Goal: Task Accomplishment & Management: Complete application form

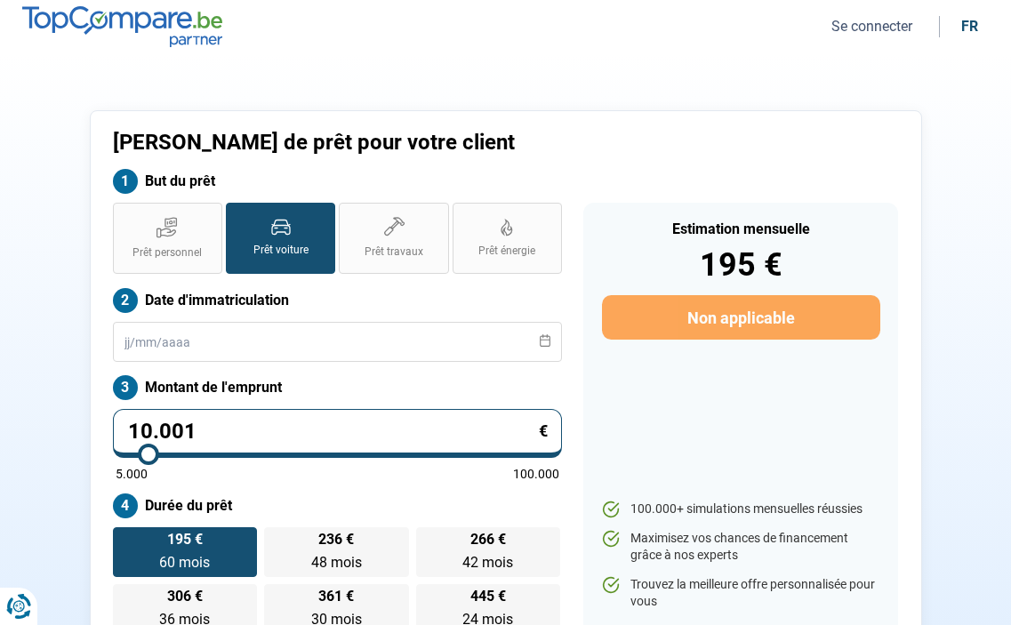
click at [901, 23] on button "Se connecter" at bounding box center [872, 26] width 92 height 19
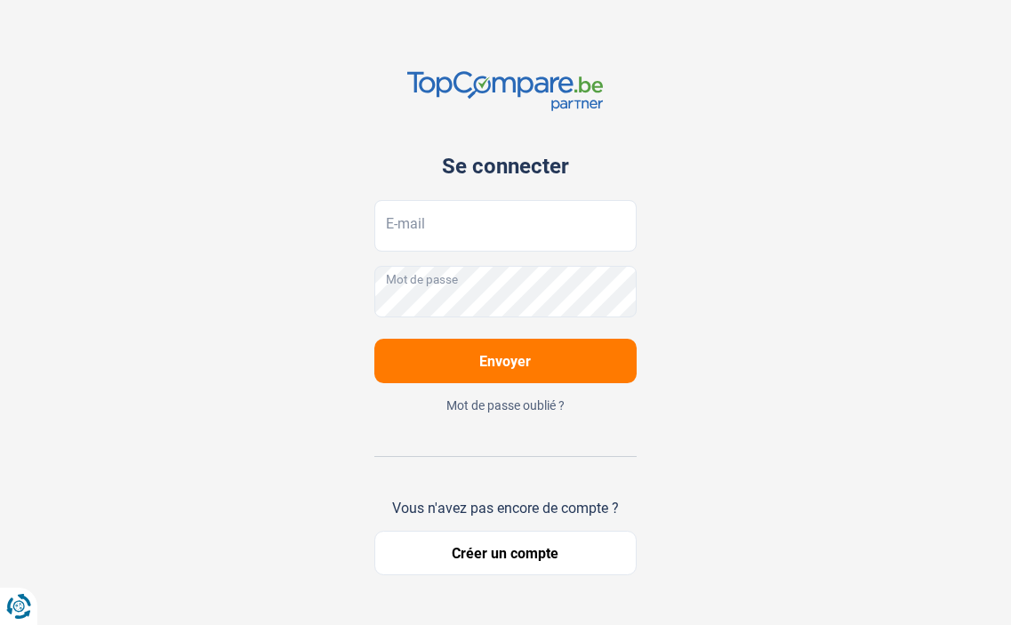
click at [543, 564] on button "Créer un compte" at bounding box center [505, 553] width 263 height 44
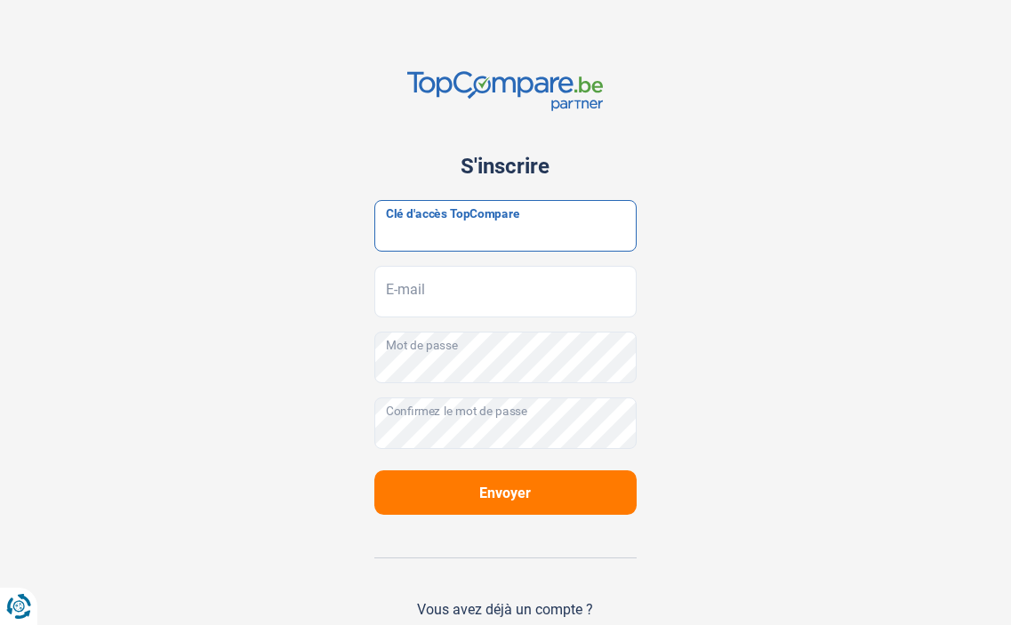
click at [521, 224] on input "Clé d'accès TopCompare" at bounding box center [505, 226] width 263 height 52
paste input "JrbfN@tcB24"
type input "JrbfN@tcB24"
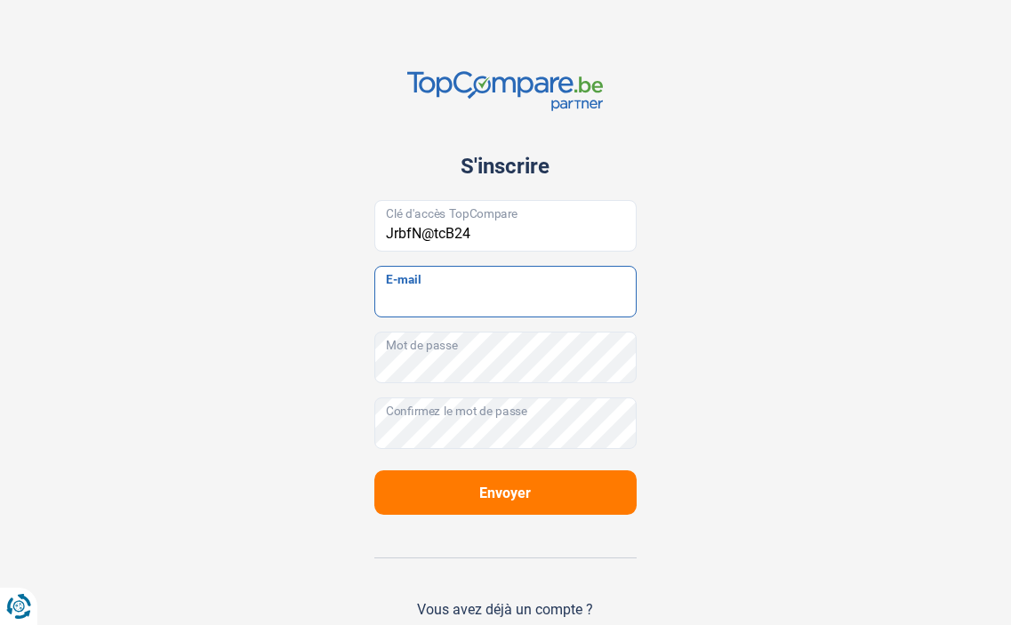
click at [502, 289] on input "E-mail" at bounding box center [505, 292] width 263 height 52
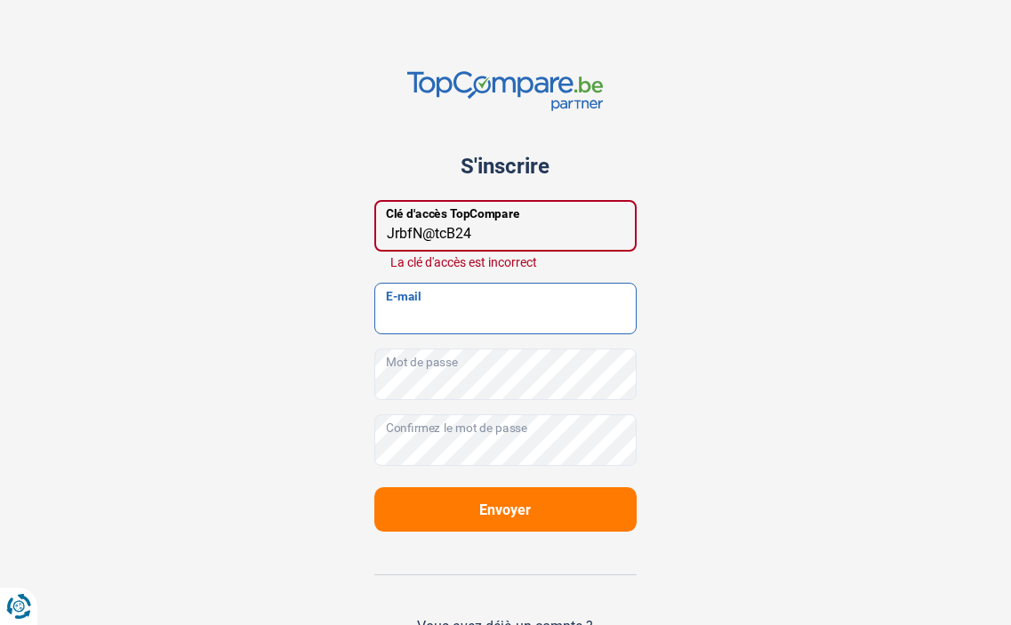
type input "carrosserievalentino@msn.com"
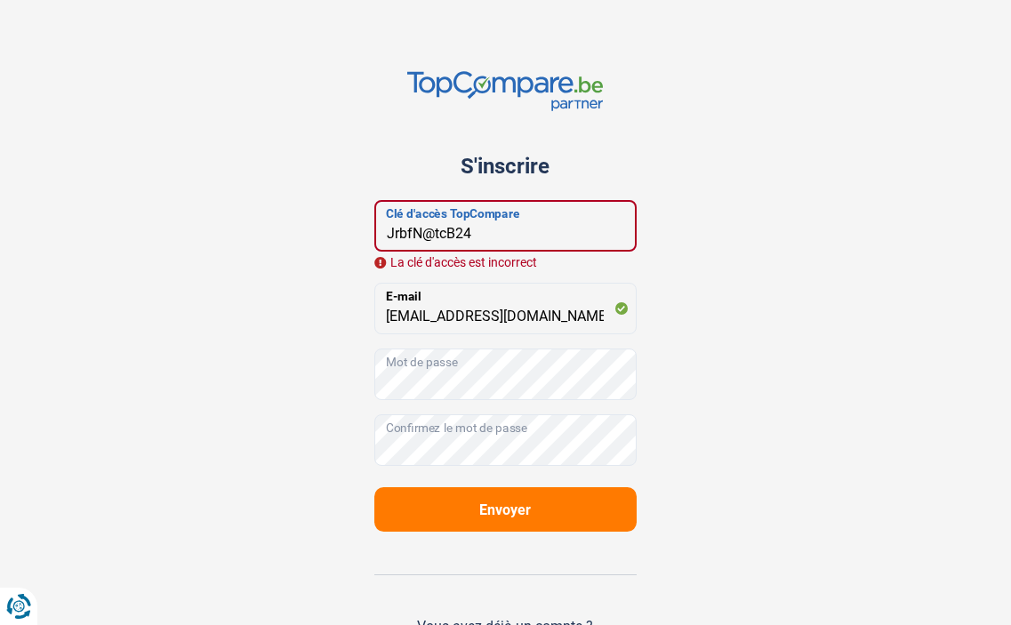
drag, startPoint x: 396, startPoint y: 237, endPoint x: 411, endPoint y: 233, distance: 15.8
click at [395, 236] on input "JrbfN@tcB24" at bounding box center [505, 226] width 263 height 52
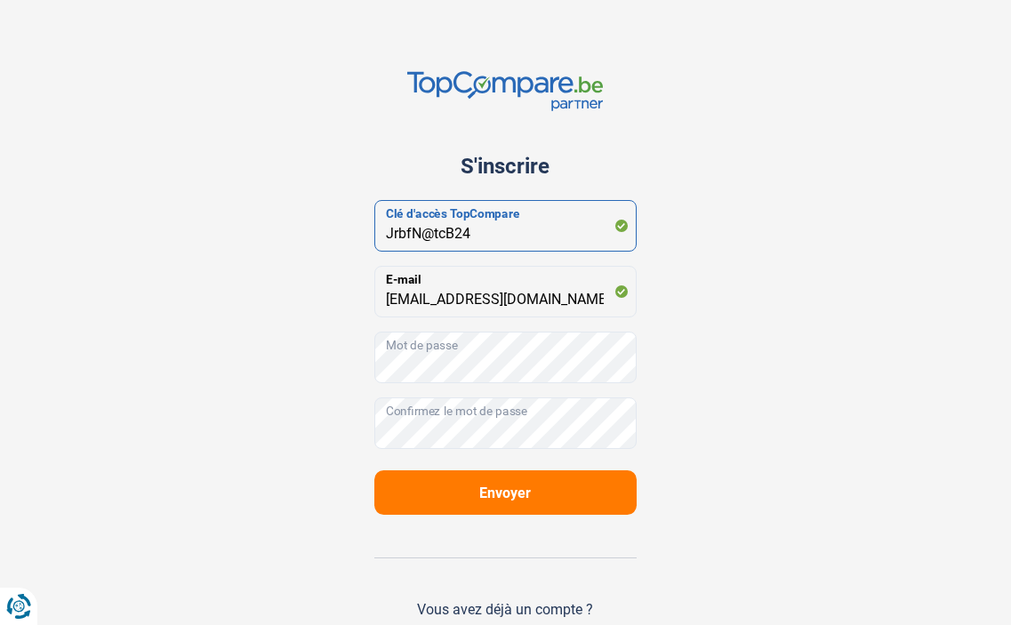
type input "JrbfN@tcB24"
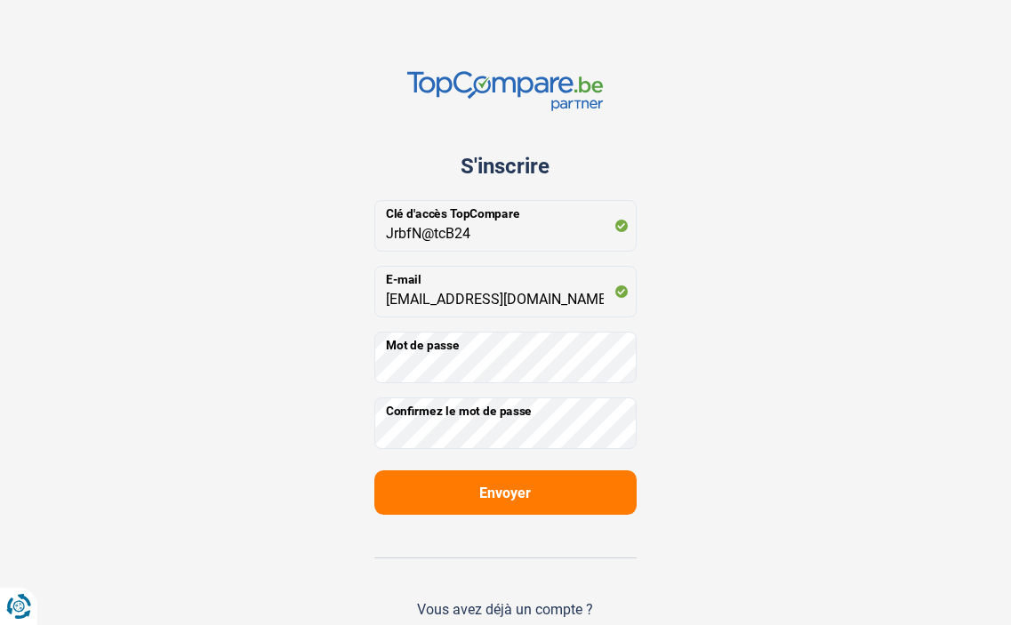
click at [520, 495] on span "Envoyer" at bounding box center [505, 492] width 52 height 17
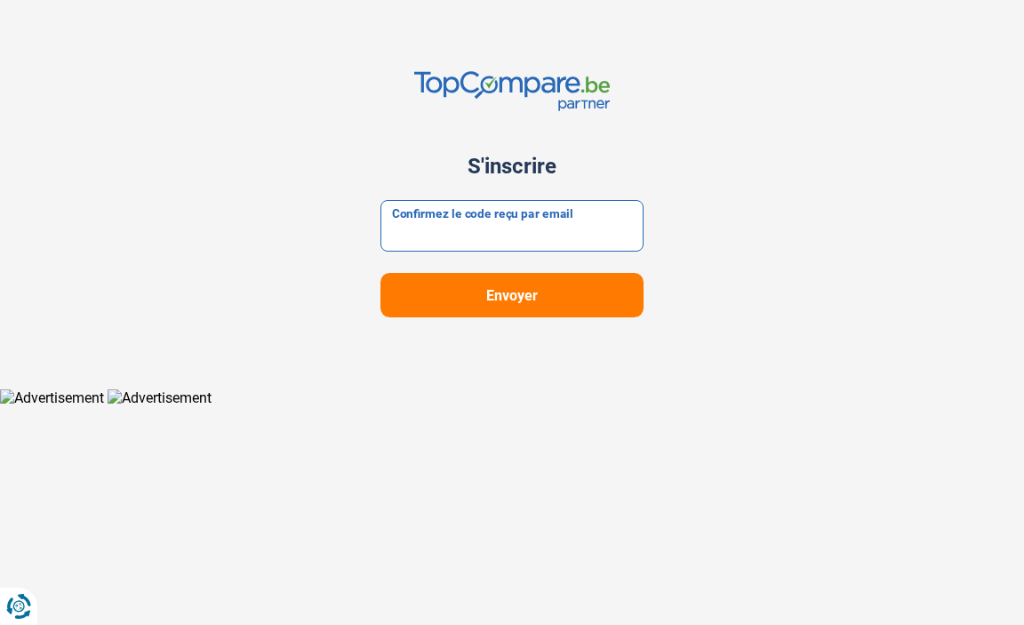
click at [460, 225] on input "Confirmez le code reçu par email" at bounding box center [511, 226] width 263 height 52
paste input "980584"
type input "980584"
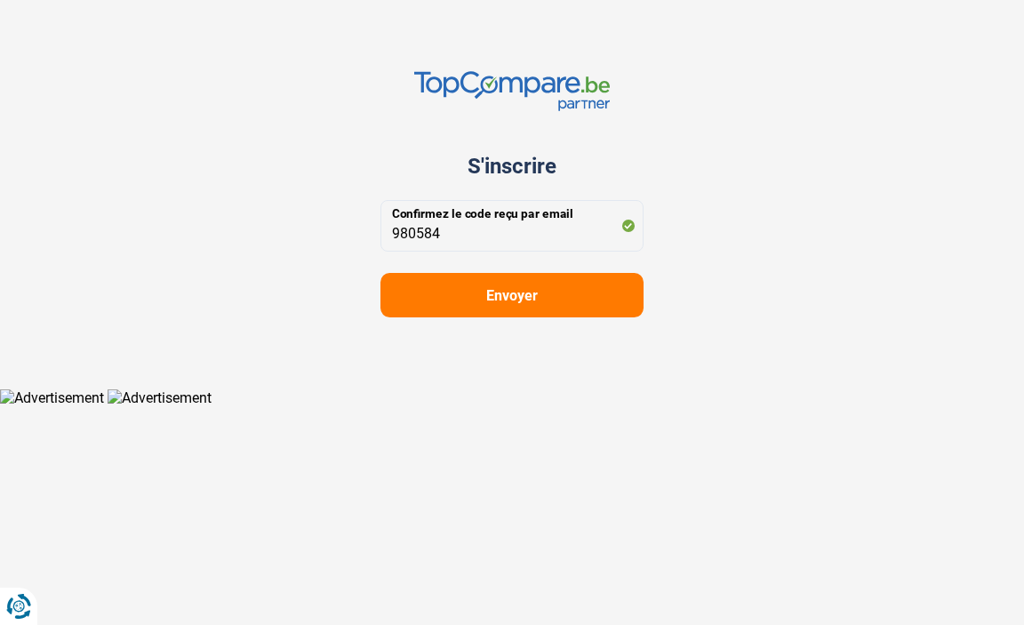
click at [453, 300] on button "Envoyer" at bounding box center [511, 295] width 263 height 44
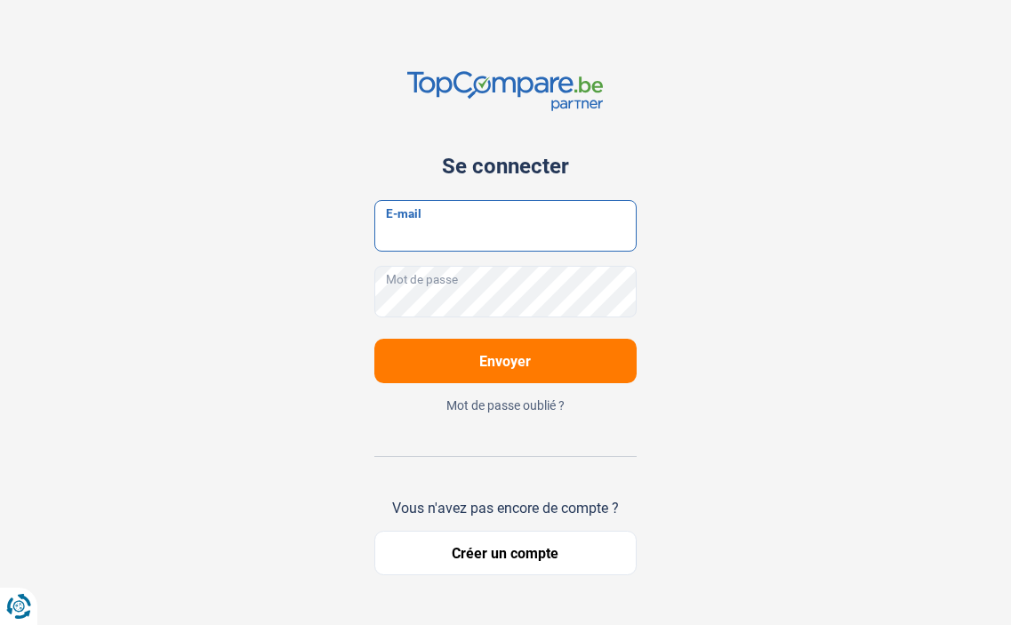
type input "[EMAIL_ADDRESS][DOMAIN_NAME]"
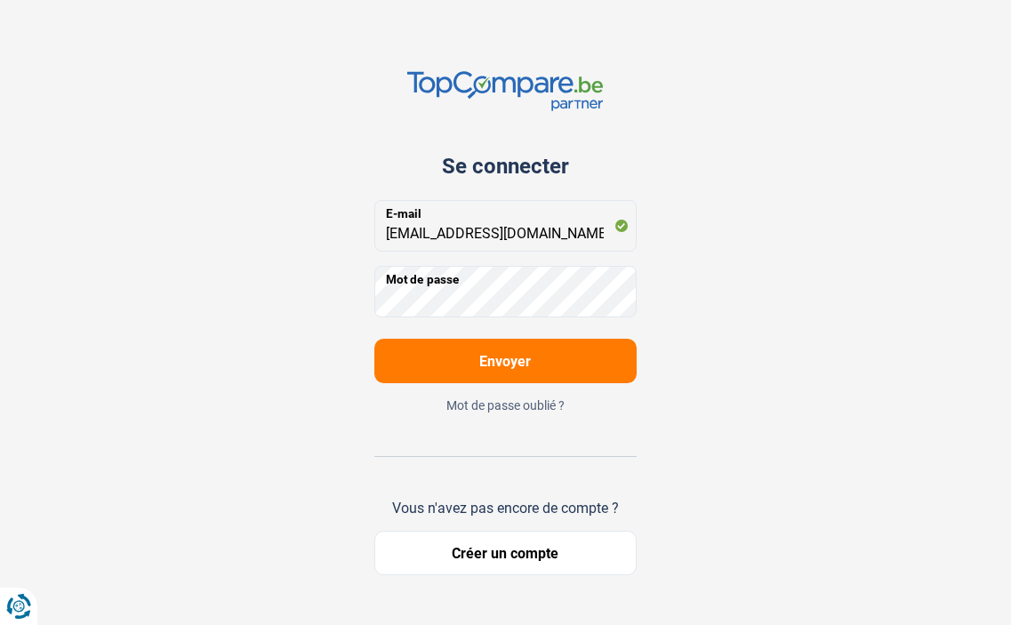
click at [526, 365] on span "Envoyer" at bounding box center [505, 361] width 52 height 17
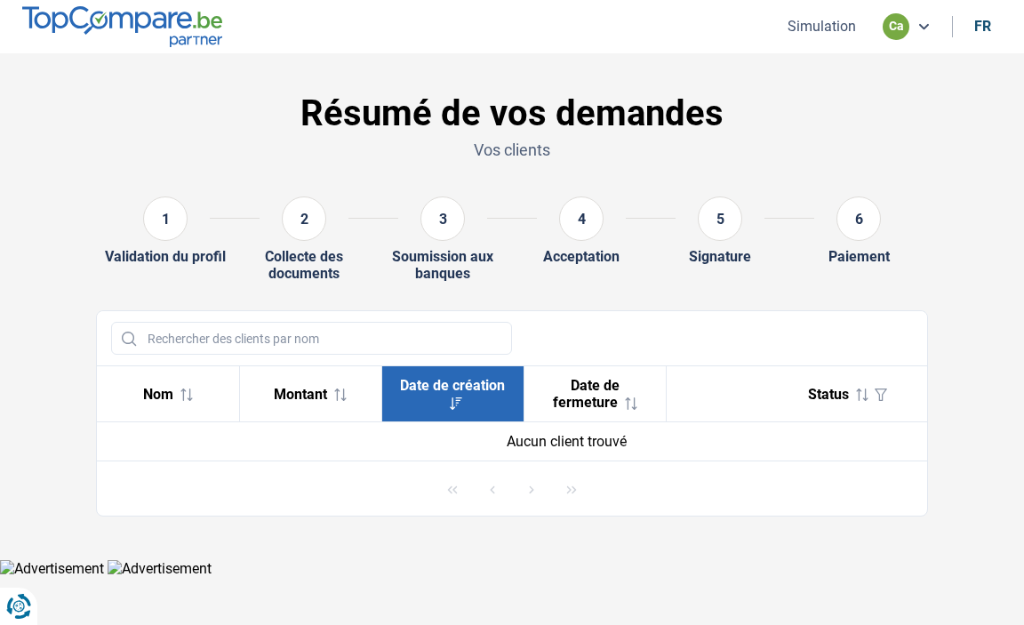
click at [819, 13] on ul "Simulation ca fr" at bounding box center [887, 26] width 230 height 27
click at [823, 21] on button "Simulation" at bounding box center [821, 26] width 79 height 19
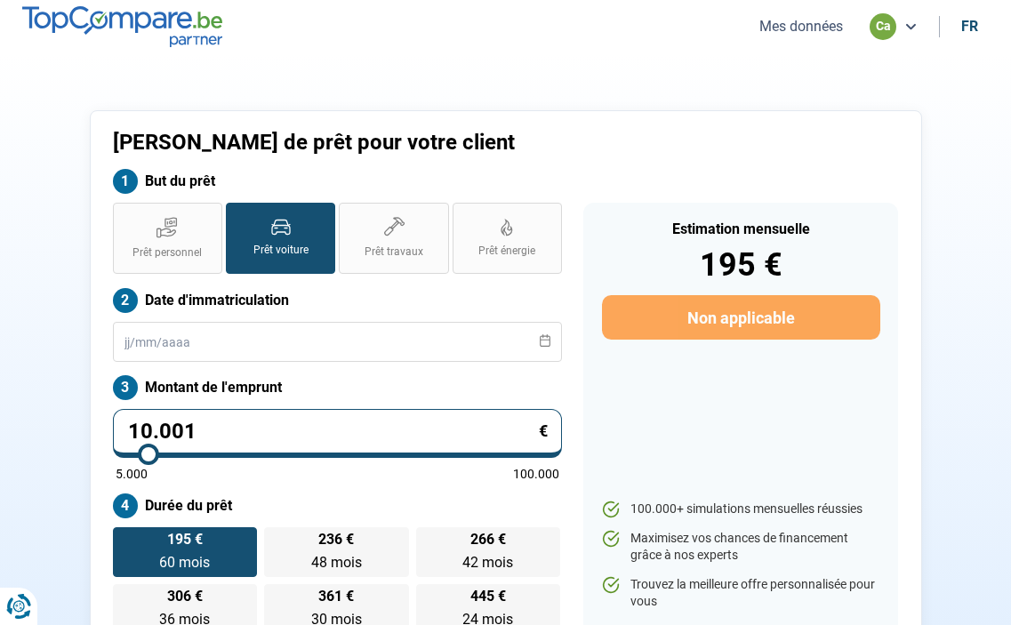
drag, startPoint x: 837, startPoint y: 0, endPoint x: 519, endPoint y: 36, distance: 320.2
click at [519, 36] on nav "Mes données ca fr" at bounding box center [505, 26] width 1011 height 53
drag, startPoint x: 1023, startPoint y: 2, endPoint x: 829, endPoint y: 4, distance: 193.8
click at [532, 60] on section "Valentino Fabrizio - Demande de prêt pour votre client But du prêt Prêt personn…" at bounding box center [505, 381] width 1011 height 656
click at [915, 23] on icon at bounding box center [910, 27] width 14 height 14
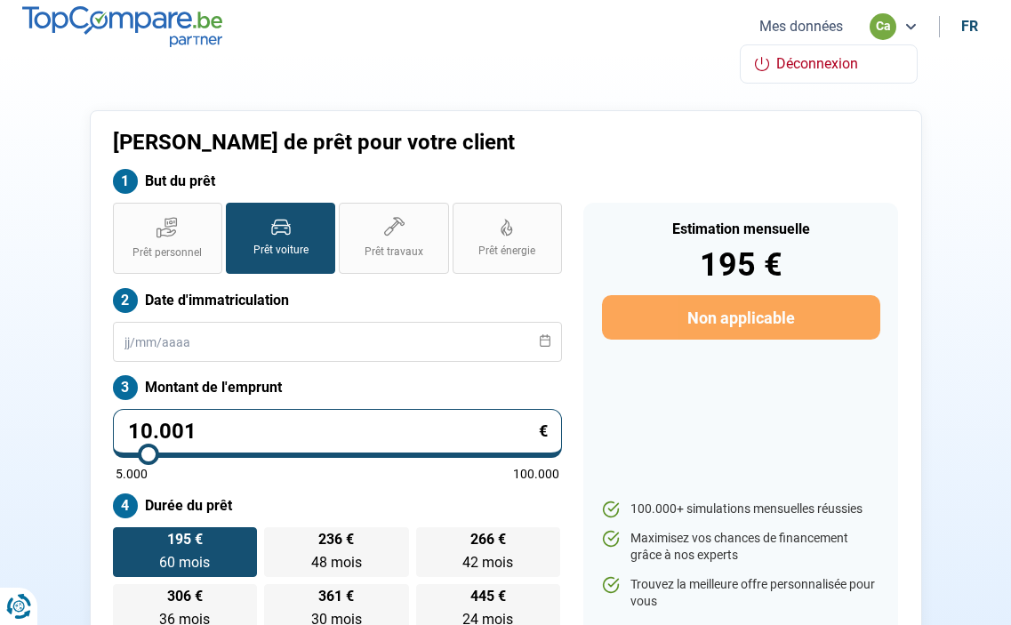
click at [844, 61] on span "Déconnexion" at bounding box center [817, 63] width 82 height 17
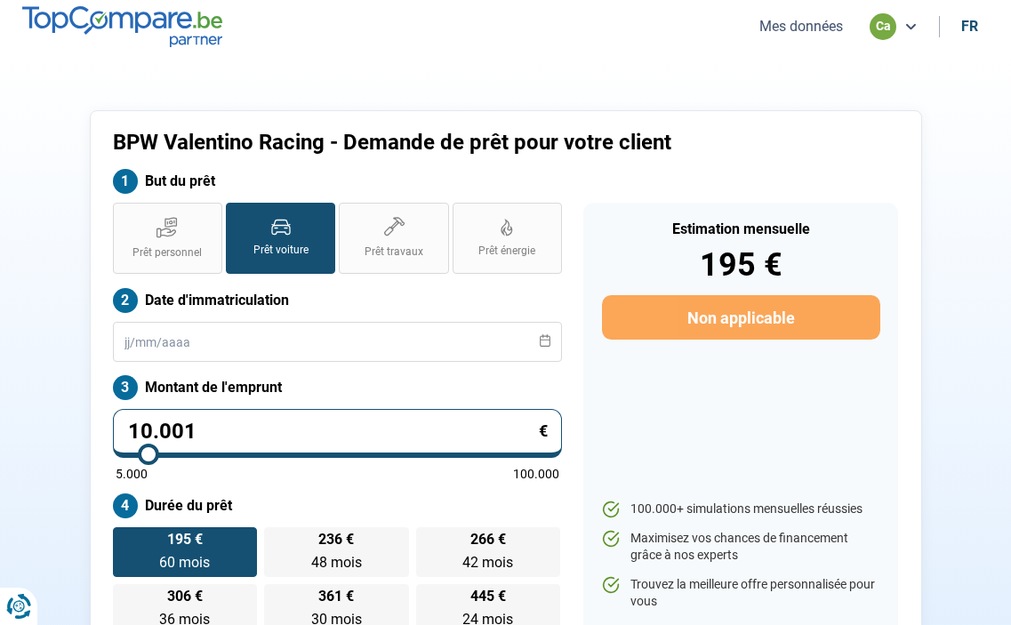
click at [830, 26] on button "Mes données" at bounding box center [801, 26] width 94 height 19
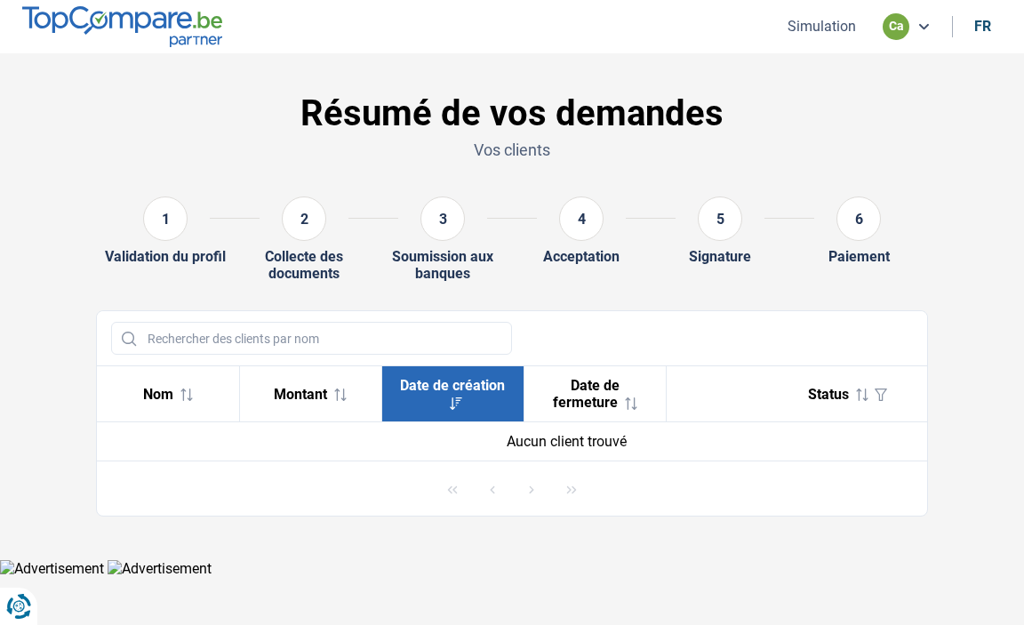
click at [987, 22] on div "fr" at bounding box center [982, 26] width 17 height 17
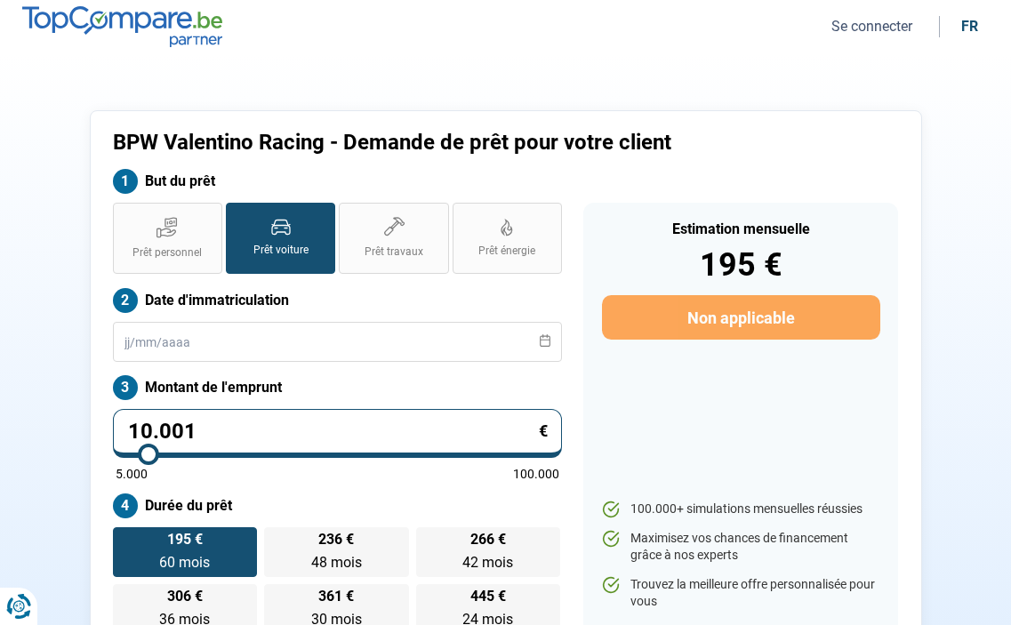
click at [862, 25] on button "Se connecter" at bounding box center [872, 26] width 92 height 19
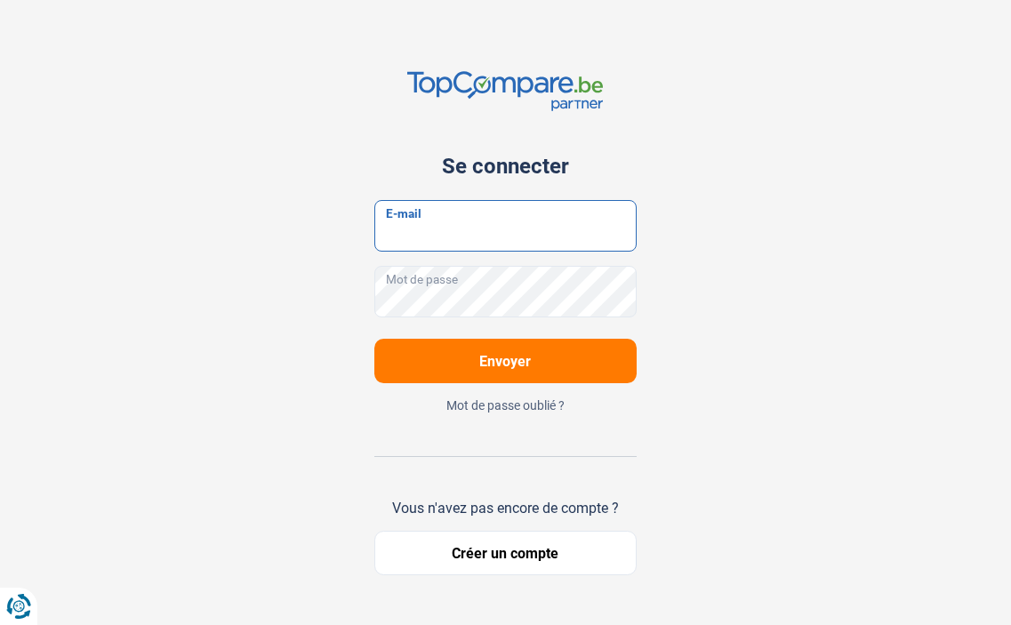
type input "[EMAIL_ADDRESS][DOMAIN_NAME]"
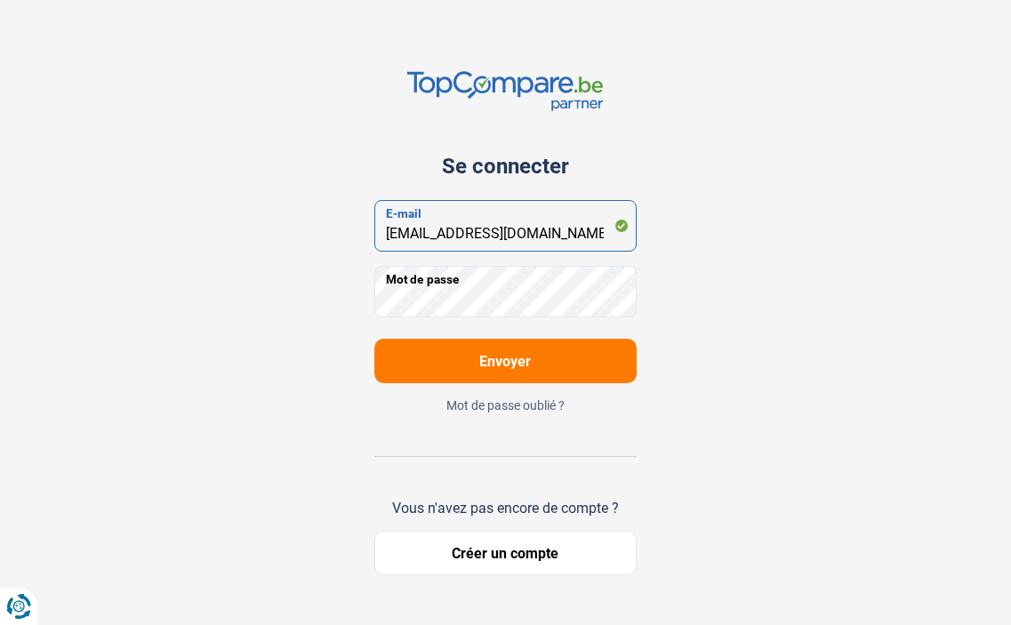
click at [602, 240] on input "[EMAIL_ADDRESS][DOMAIN_NAME]" at bounding box center [505, 226] width 263 height 52
drag, startPoint x: 203, startPoint y: 338, endPoint x: 223, endPoint y: 336, distance: 20.5
click at [204, 338] on div "Se connecter [EMAIL_ADDRESS][DOMAIN_NAME] E-mail Mot de passe Envoyer Mot de pa…" at bounding box center [505, 323] width 853 height 646
click at [482, 555] on button "Créer un compte" at bounding box center [505, 553] width 263 height 44
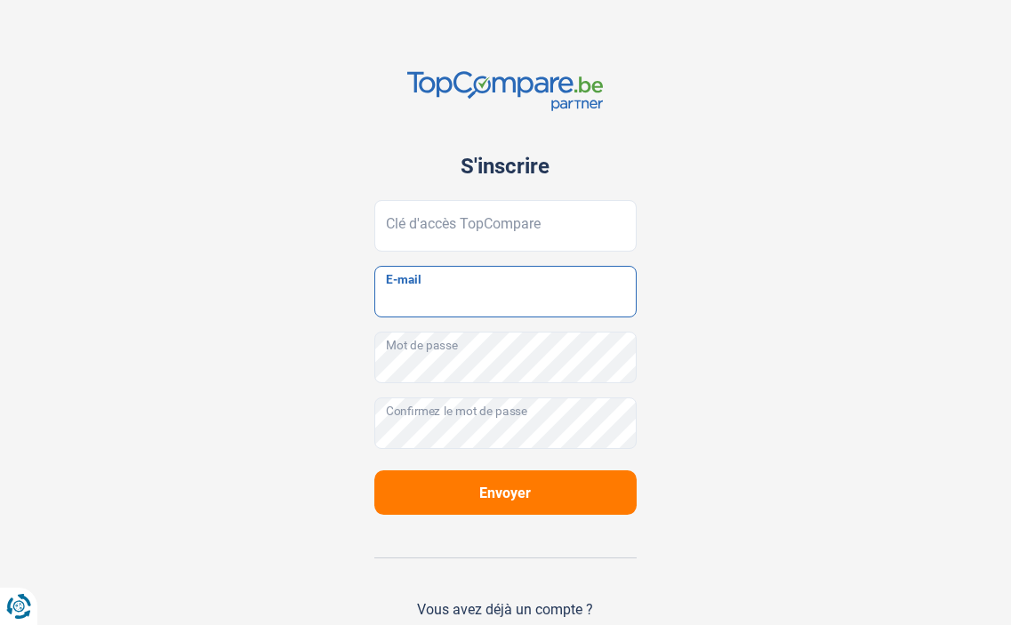
type input "[EMAIL_ADDRESS][DOMAIN_NAME]"
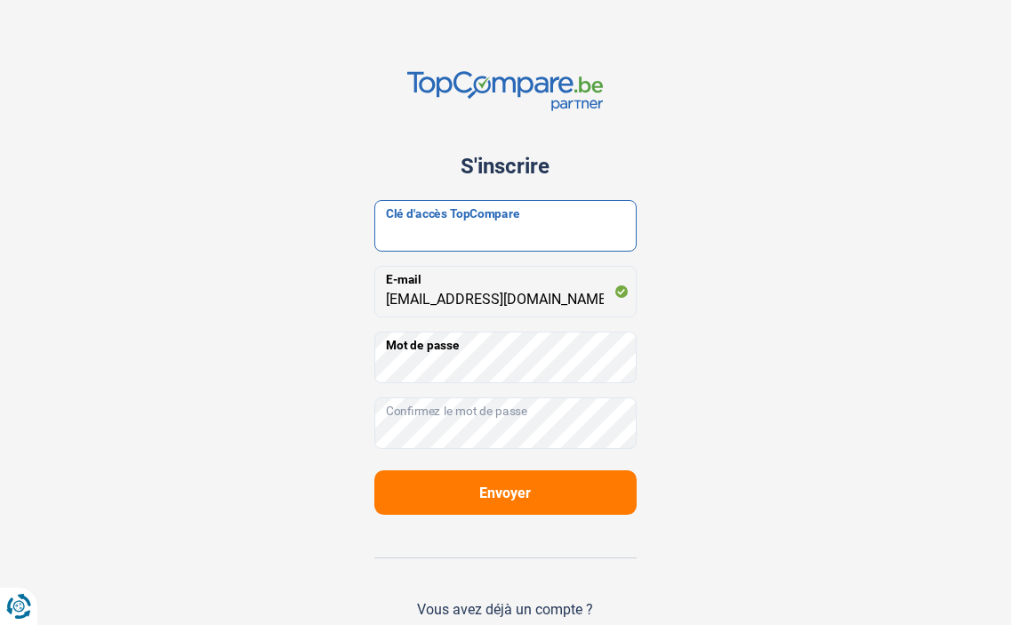
click at [465, 220] on input "Clé d'accès TopCompare" at bounding box center [505, 226] width 263 height 52
drag, startPoint x: 465, startPoint y: 220, endPoint x: 407, endPoint y: 216, distance: 57.9
click at [407, 216] on input "Clé d'accès TopCompare" at bounding box center [505, 226] width 263 height 52
paste input "JrbfN@tcB24"
type input "JrbfN@tcB24"
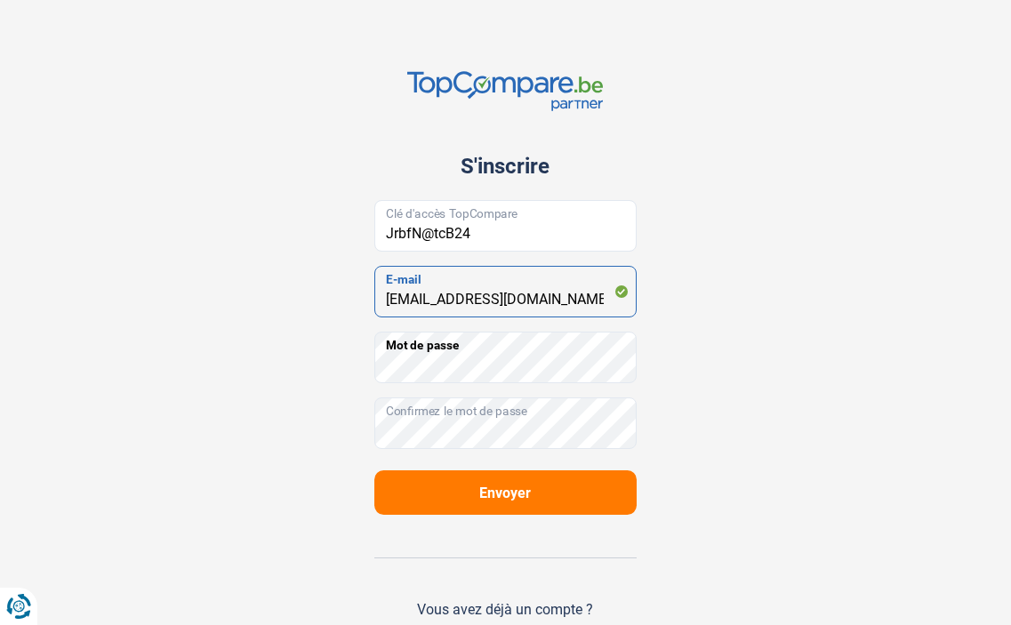
click at [613, 298] on input "[EMAIL_ADDRESS][DOMAIN_NAME]" at bounding box center [505, 292] width 263 height 52
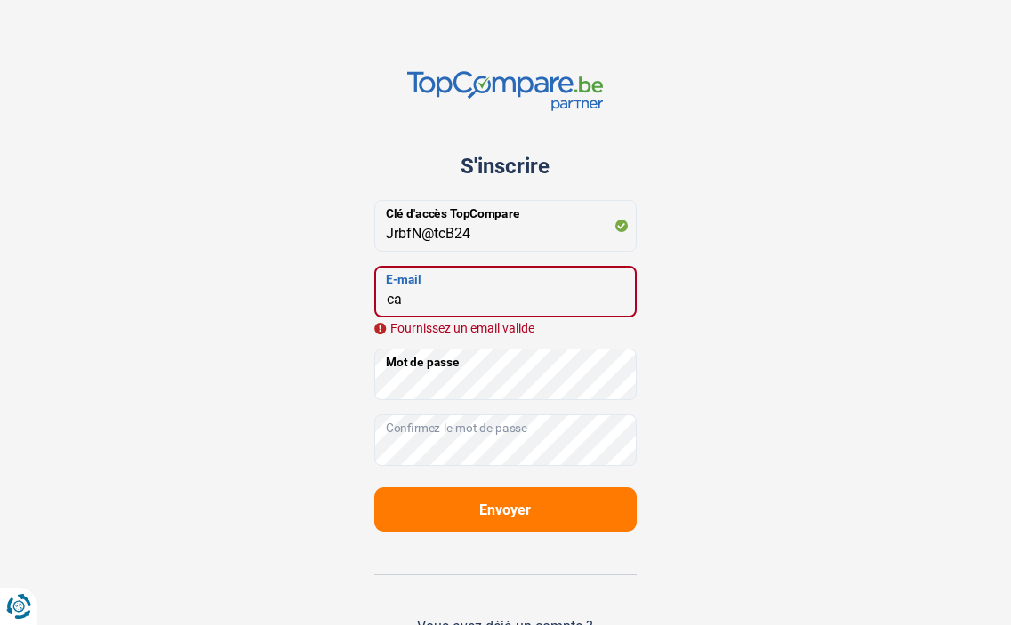
type input "c"
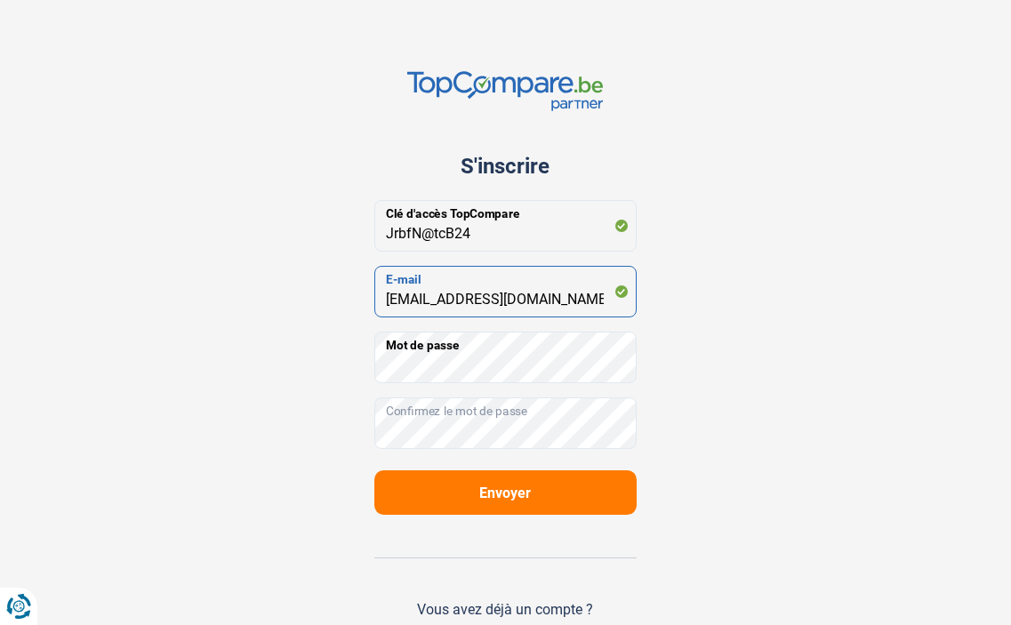
type input "[EMAIL_ADDRESS][DOMAIN_NAME]"
click at [427, 485] on button "Envoyer" at bounding box center [505, 492] width 263 height 44
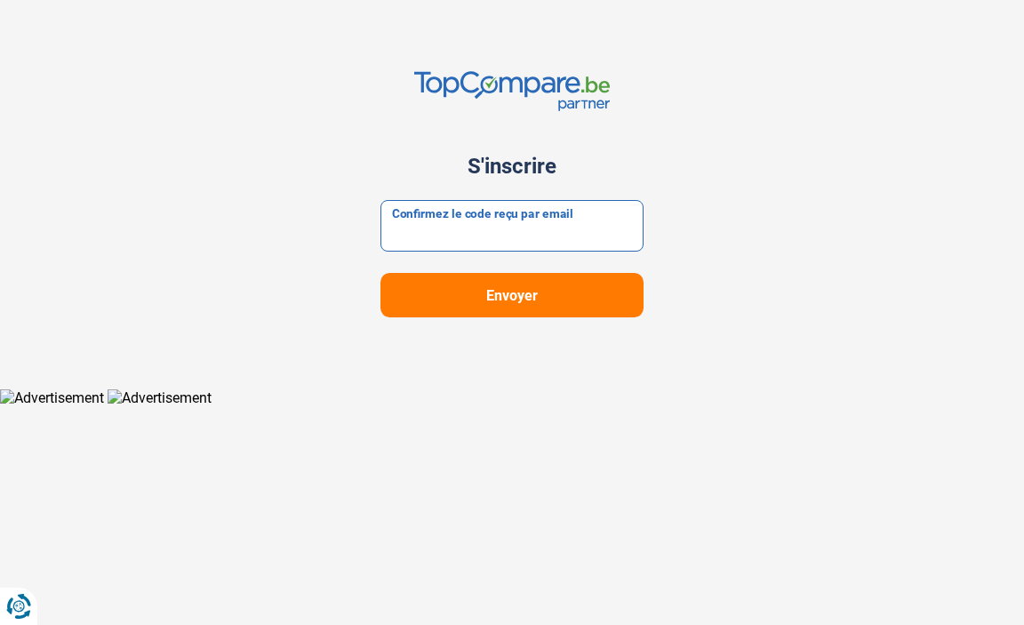
click at [488, 227] on input "Confirmez le code reçu par email" at bounding box center [511, 226] width 263 height 52
click at [434, 233] on input "Confirmez le code reçu par email" at bounding box center [511, 226] width 263 height 52
paste input "470757"
type input "470757"
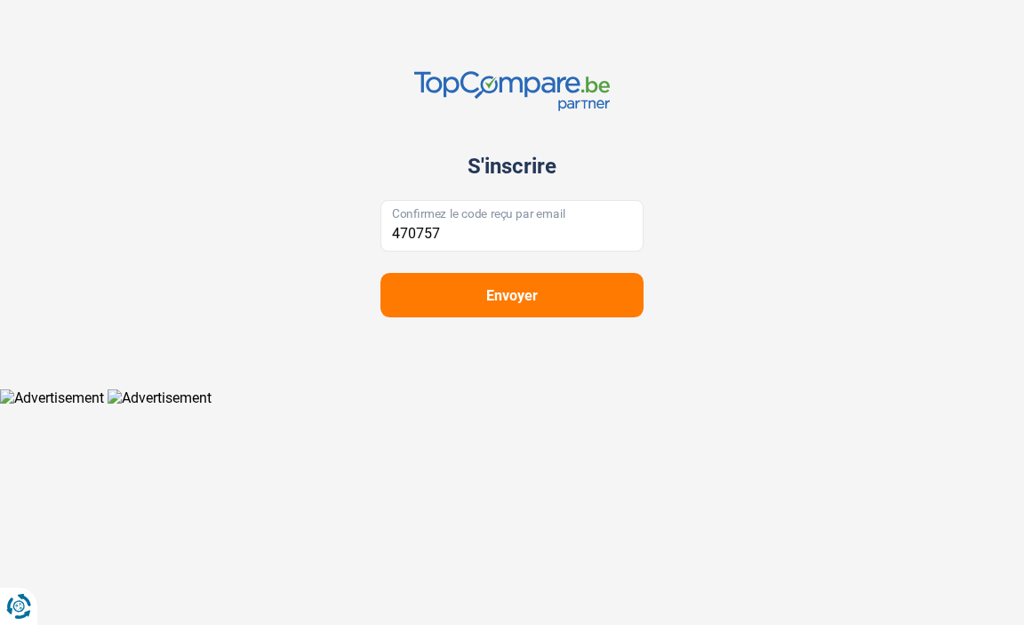
click at [467, 308] on button "Envoyer" at bounding box center [511, 295] width 263 height 44
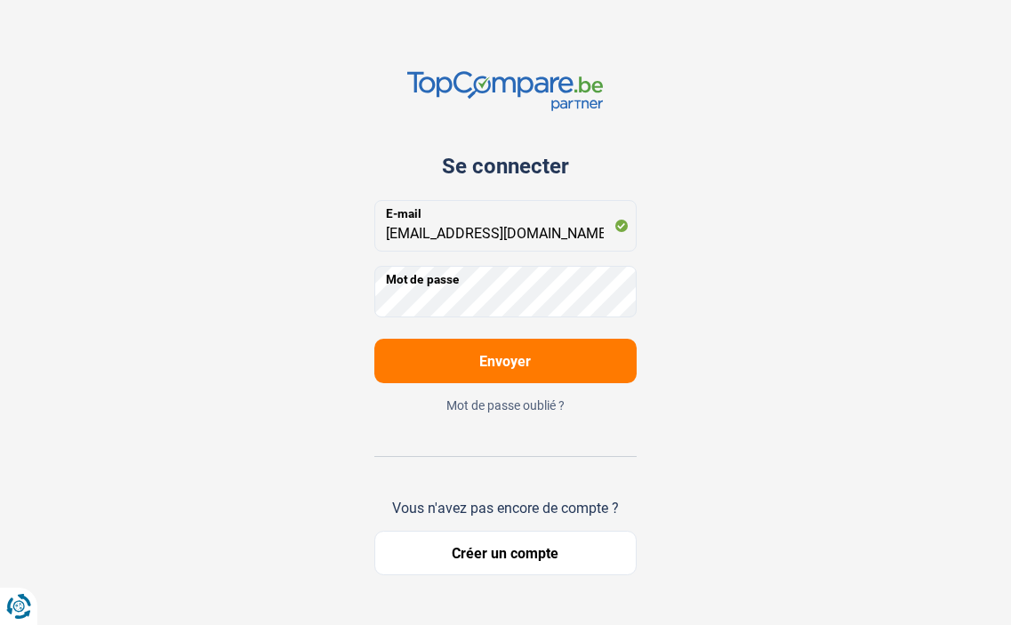
type input "[EMAIL_ADDRESS][DOMAIN_NAME]"
click at [498, 360] on span "Envoyer" at bounding box center [505, 361] width 52 height 17
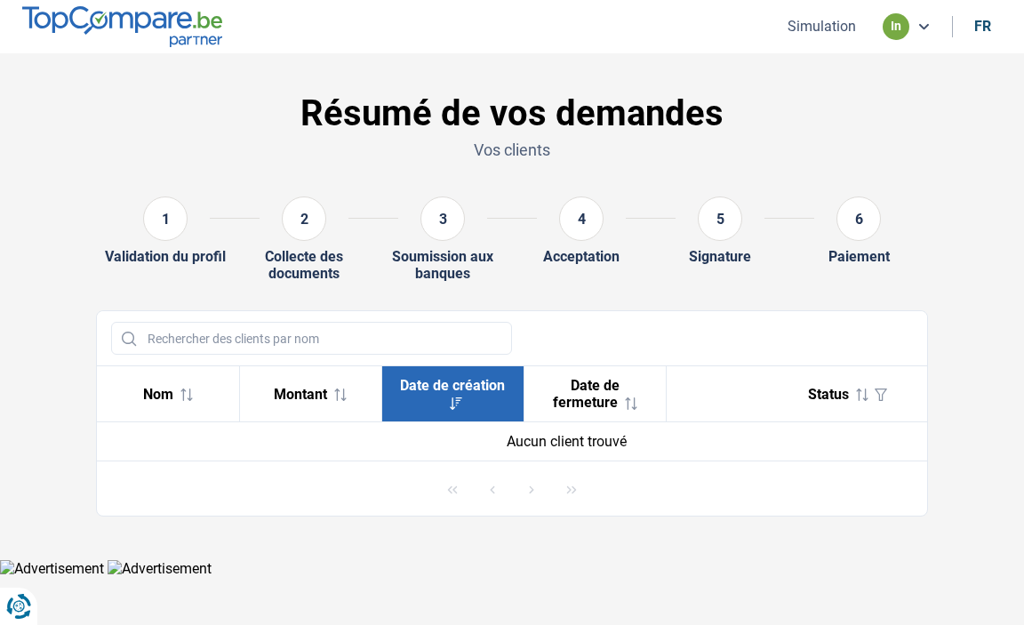
click at [828, 28] on button "Simulation" at bounding box center [821, 26] width 79 height 19
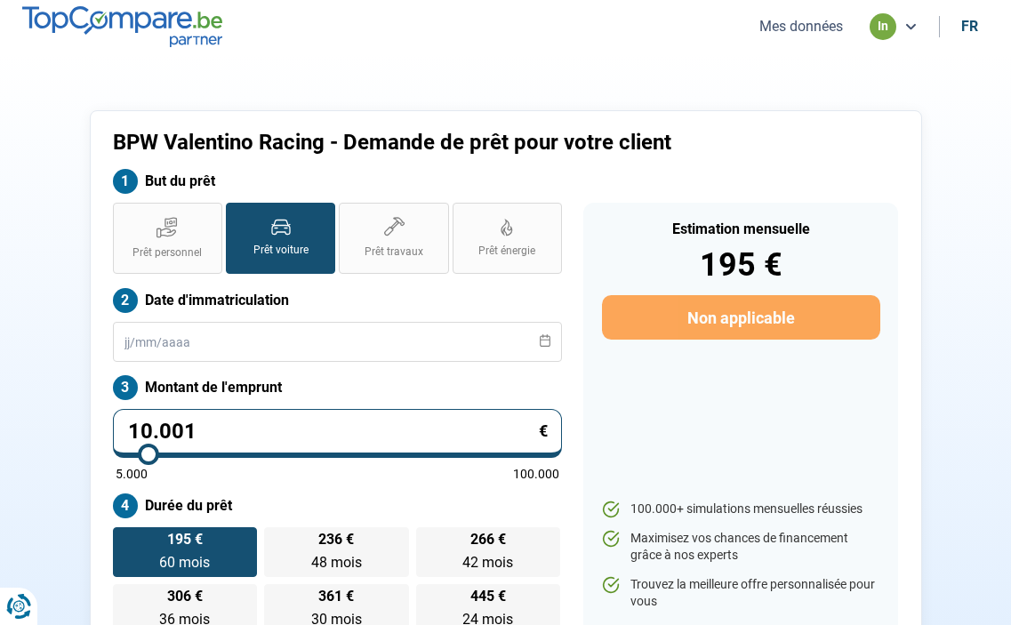
click at [883, 25] on div "in" at bounding box center [882, 26] width 27 height 27
click at [973, 205] on section "BPW Valentino Racing - Demande de prêt pour votre client But du prêt Prêt perso…" at bounding box center [505, 381] width 1011 height 656
click at [399, 237] on label "Prêt travaux" at bounding box center [393, 238] width 109 height 71
click at [350, 214] on input "Prêt travaux" at bounding box center [345, 209] width 12 height 12
radio input "true"
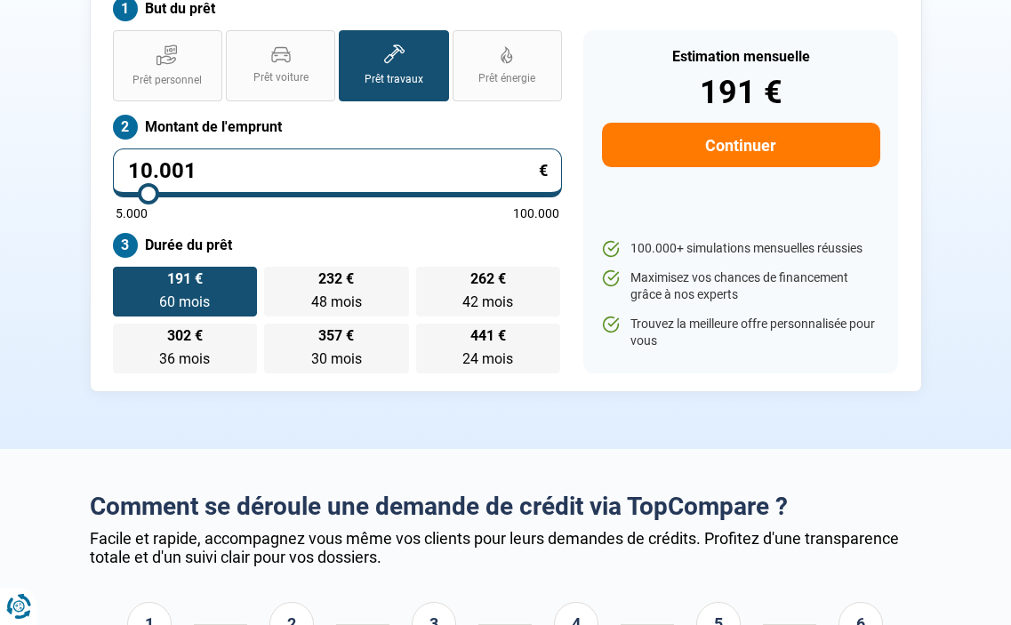
scroll to position [178, 0]
